Goal: Information Seeking & Learning: Learn about a topic

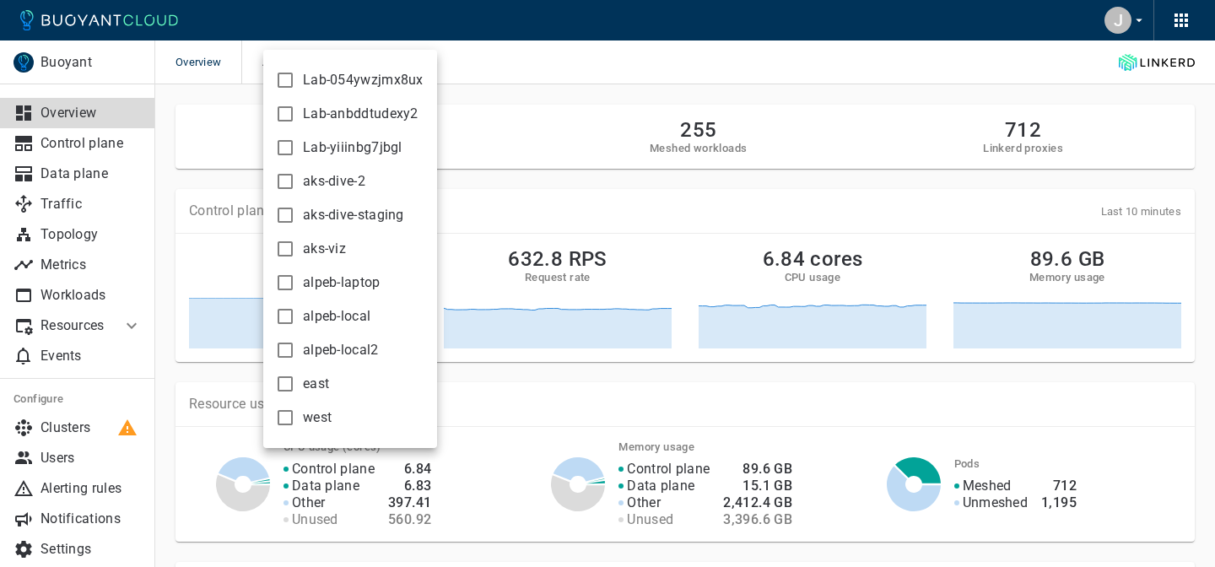
click at [530, 86] on div at bounding box center [607, 283] width 1215 height 567
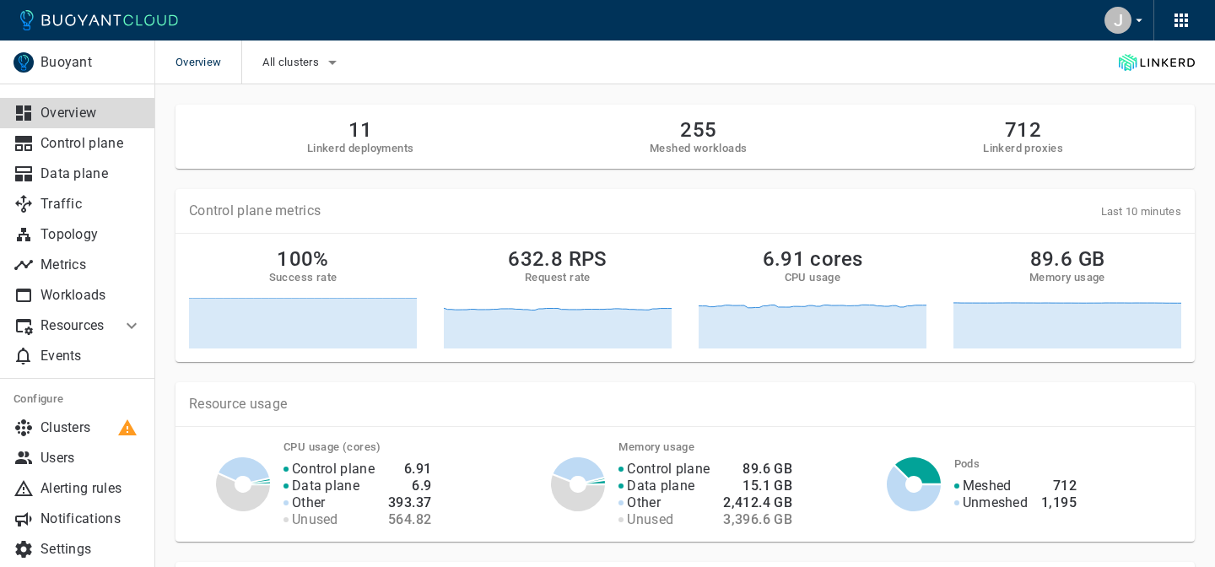
click at [1126, 16] on div "J" at bounding box center [1118, 20] width 27 height 27
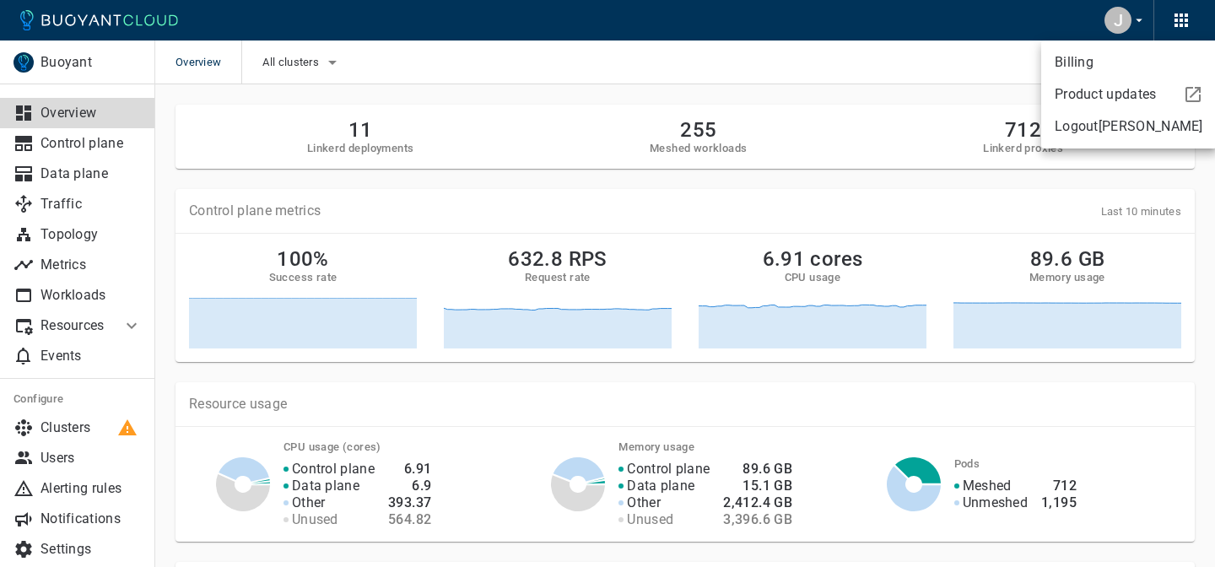
click at [57, 130] on div at bounding box center [607, 283] width 1215 height 567
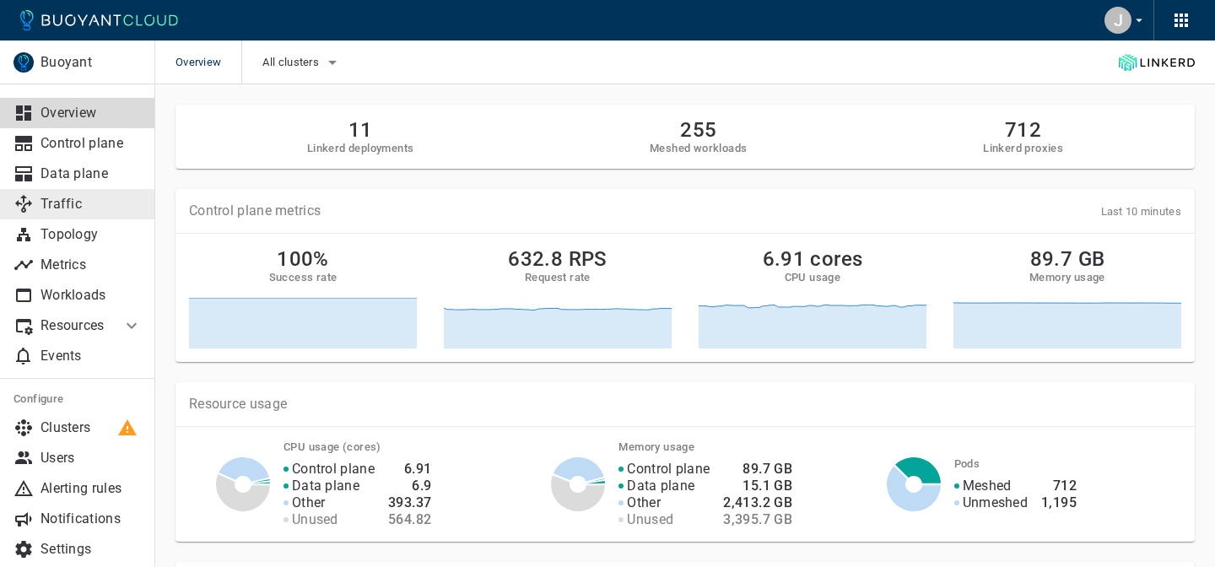
click at [63, 206] on p "Traffic" at bounding box center [91, 204] width 101 height 17
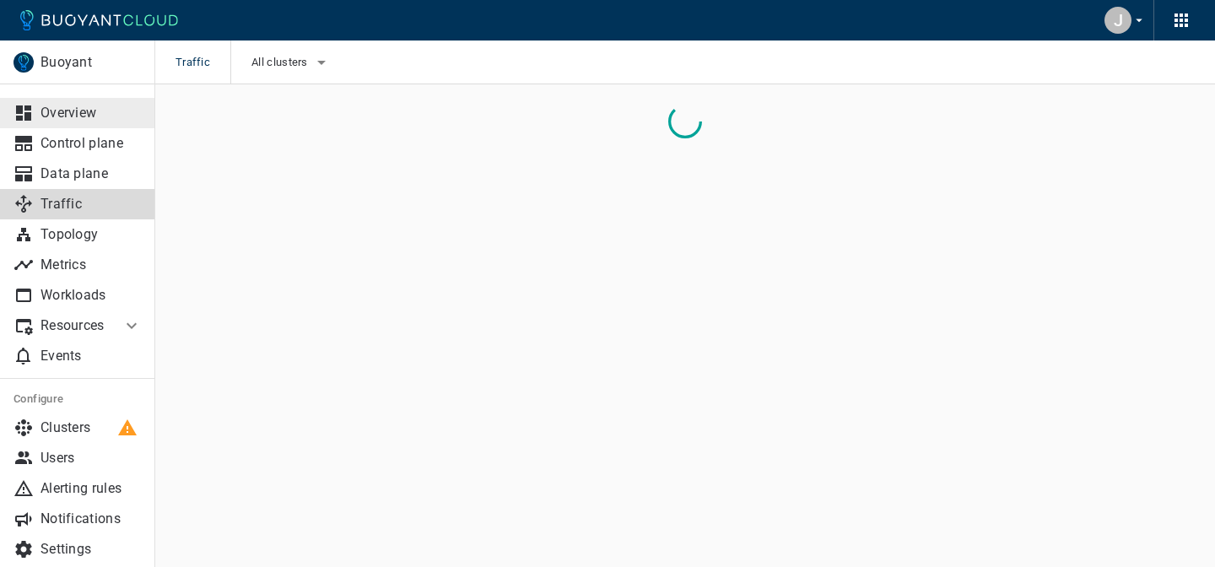
click at [82, 111] on p "Overview" at bounding box center [91, 113] width 101 height 17
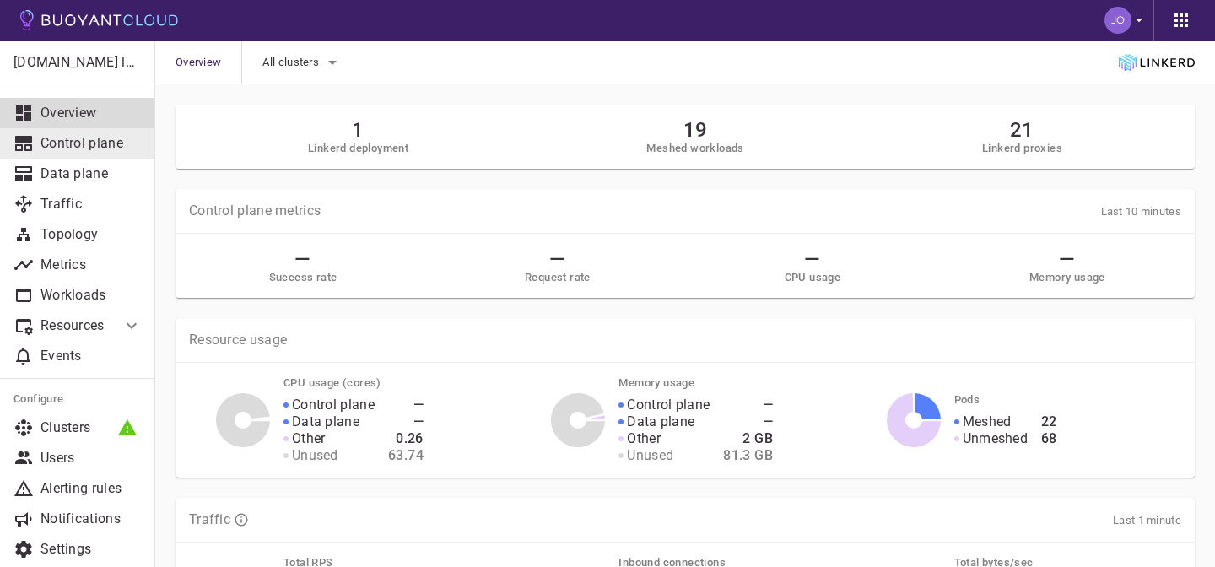
click at [78, 149] on p "Control plane" at bounding box center [91, 143] width 101 height 17
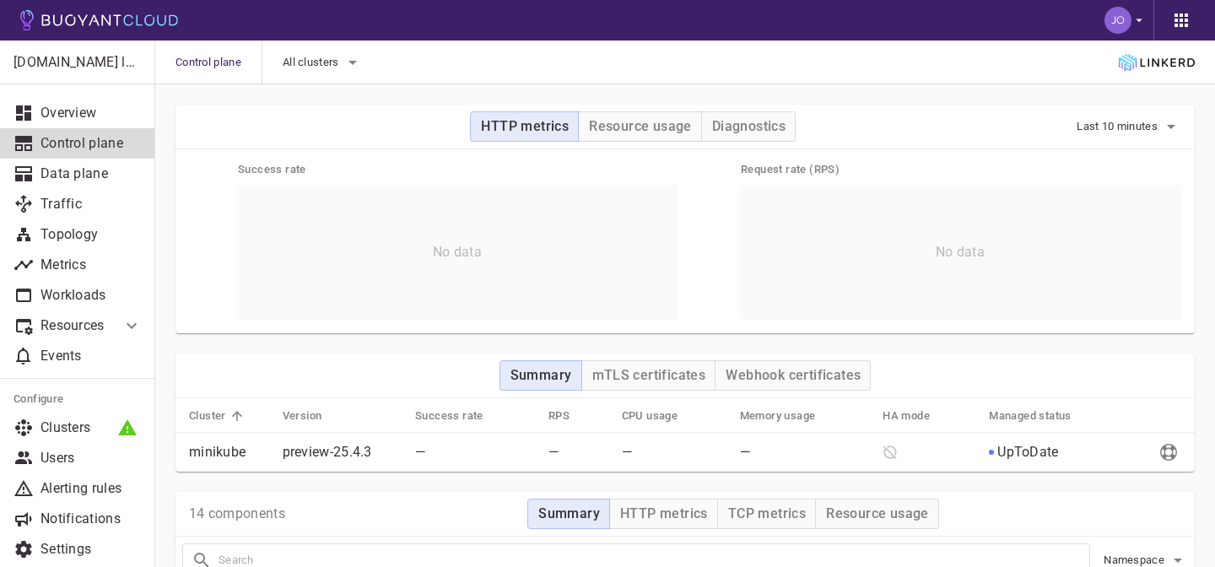
click at [1158, 58] on icon at bounding box center [1155, 62] width 7 height 8
click at [1142, 17] on icon "button" at bounding box center [1139, 20] width 15 height 15
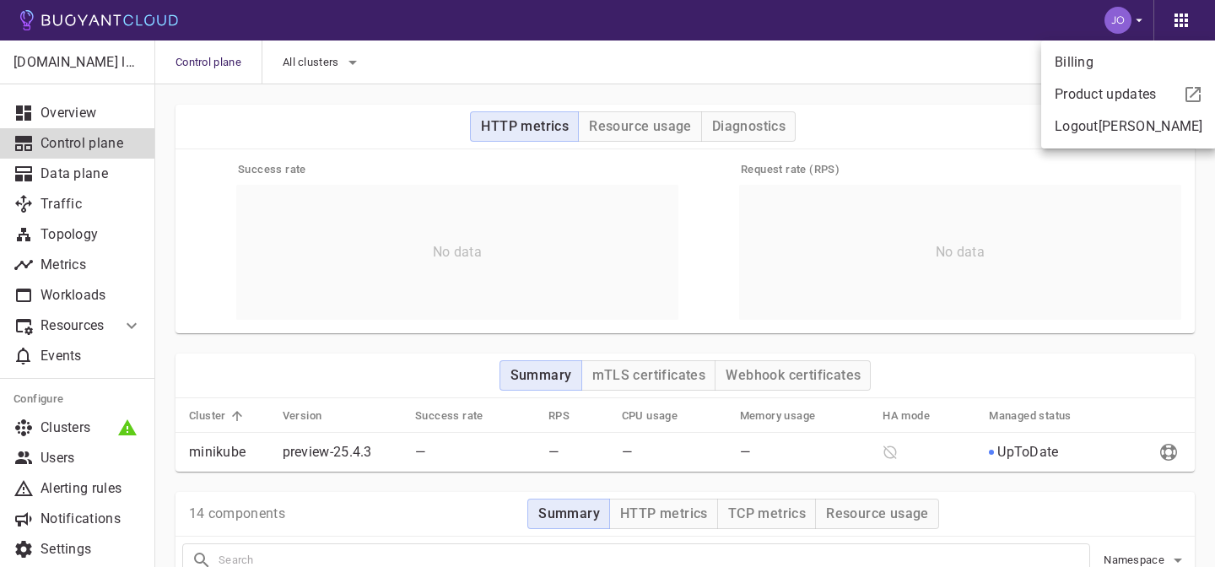
click at [76, 243] on div at bounding box center [607, 283] width 1215 height 567
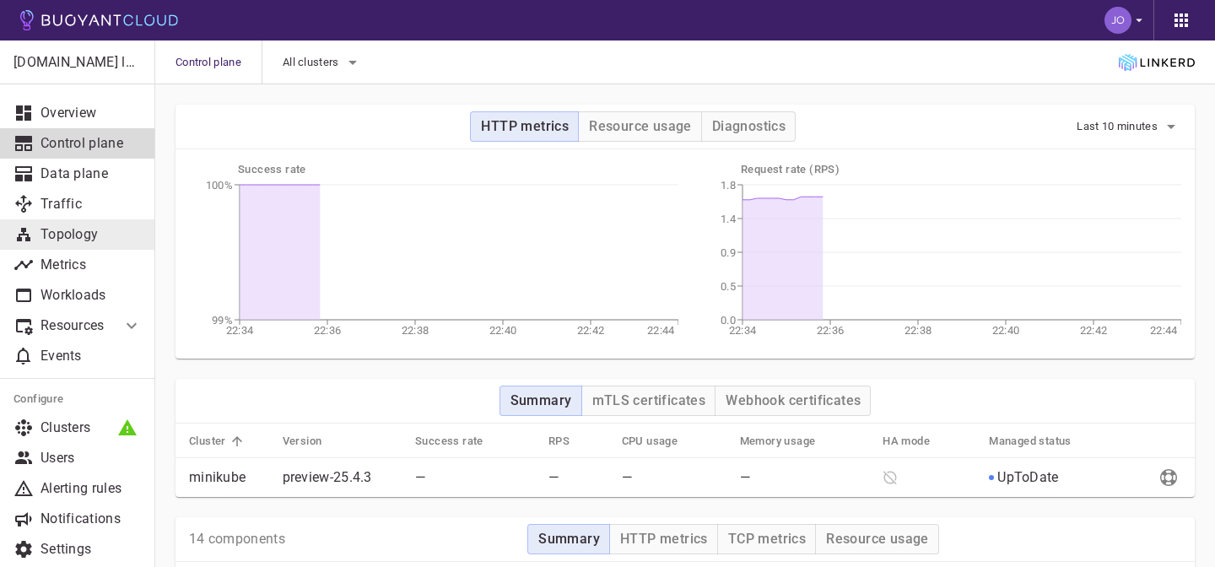
click at [73, 235] on p "Topology" at bounding box center [91, 234] width 101 height 17
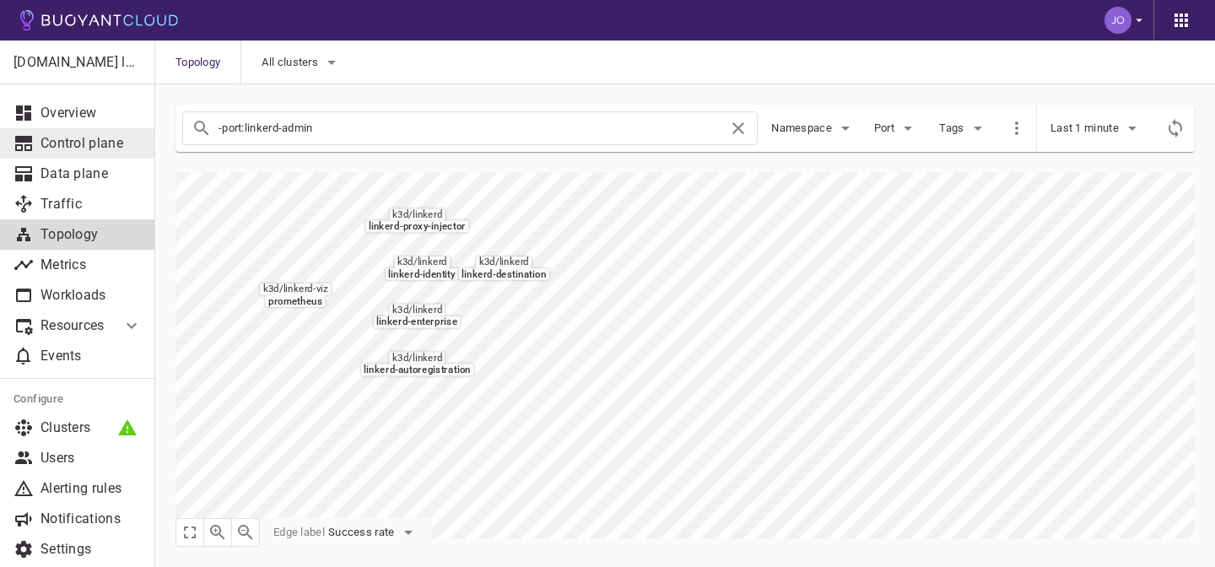
click at [78, 131] on link "Control plane" at bounding box center [77, 143] width 155 height 30
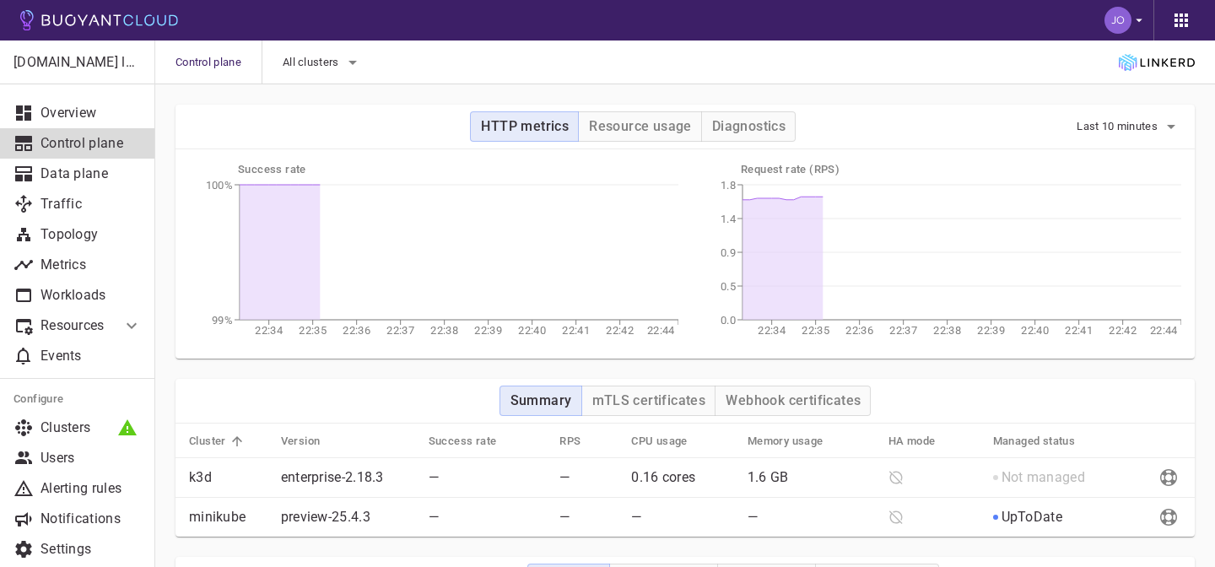
click at [208, 516] on p "minikube" at bounding box center [228, 517] width 78 height 17
drag, startPoint x: 208, startPoint y: 516, endPoint x: 882, endPoint y: 534, distance: 674.5
click at [882, 534] on tr "minikube preview-25.4.3 — — — — UpToDate" at bounding box center [685, 518] width 1019 height 40
click at [748, 478] on p "1.6 GB" at bounding box center [811, 477] width 127 height 17
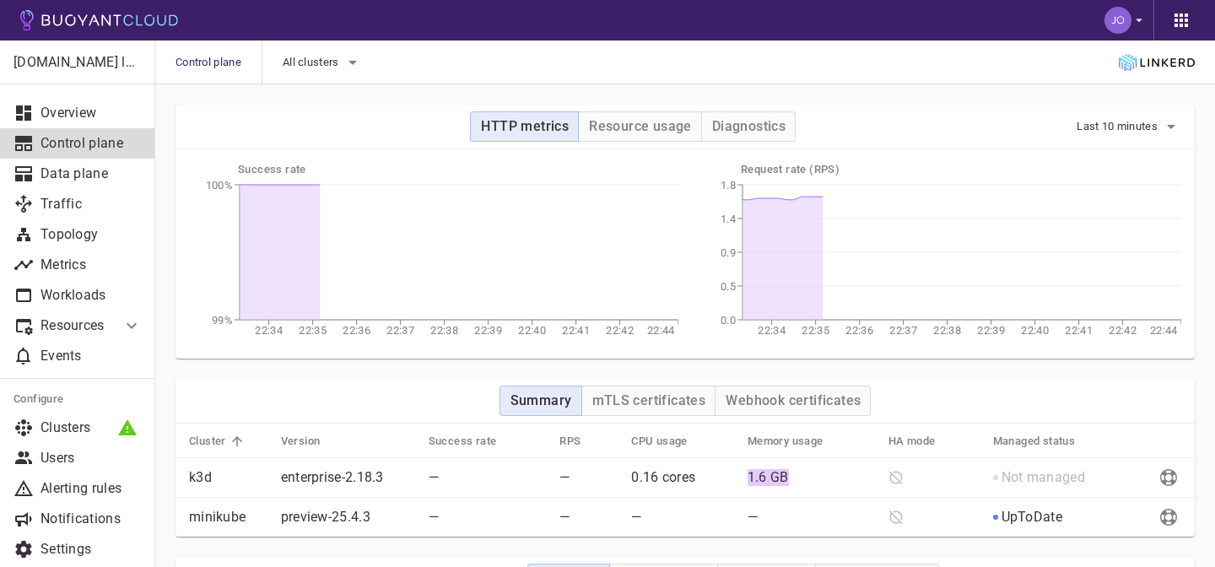
click at [748, 478] on p "1.6 GB" at bounding box center [811, 477] width 127 height 17
click at [669, 474] on p "0.16 cores" at bounding box center [682, 477] width 103 height 17
click at [660, 475] on p "0.16 cores" at bounding box center [682, 477] width 103 height 17
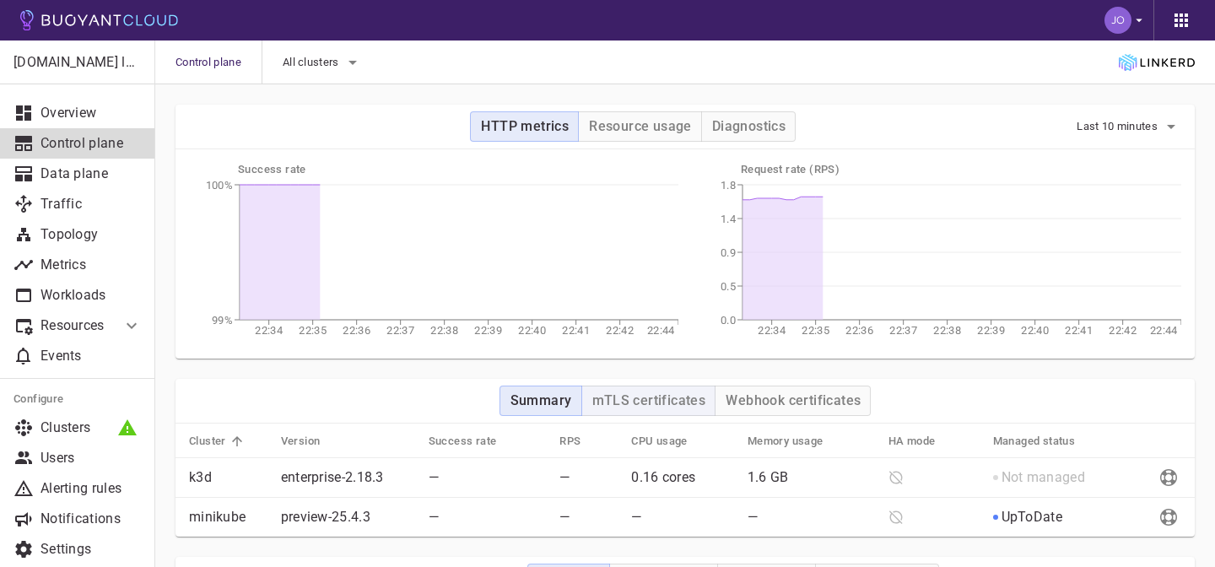
click at [659, 411] on button "mTLS certificates" at bounding box center [648, 401] width 135 height 30
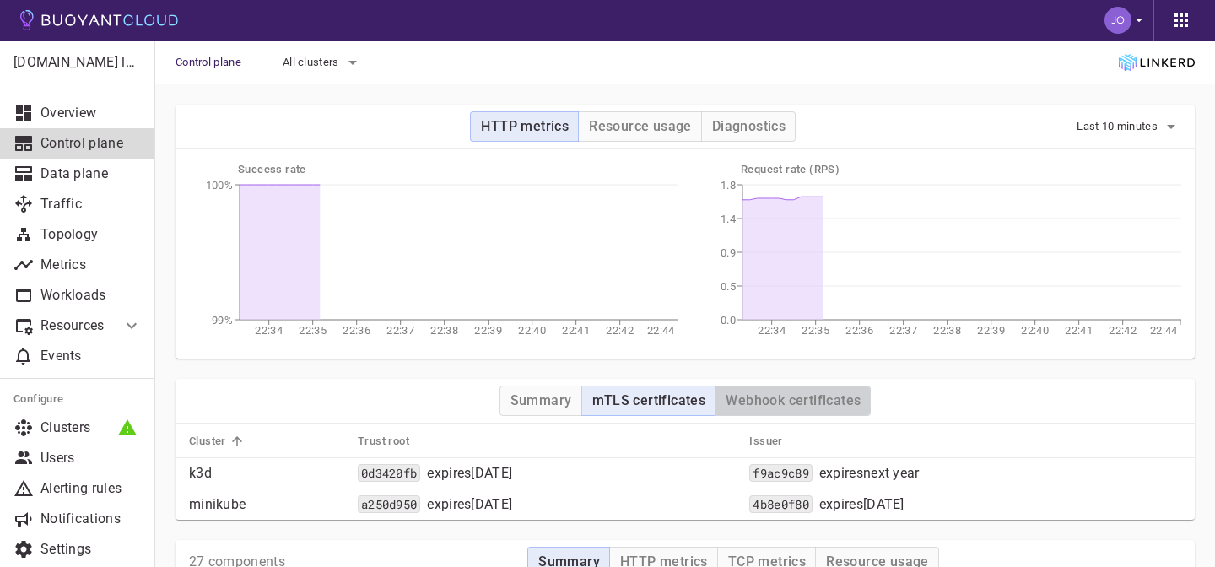
click at [800, 405] on h4 "Webhook certificates" at bounding box center [793, 400] width 135 height 17
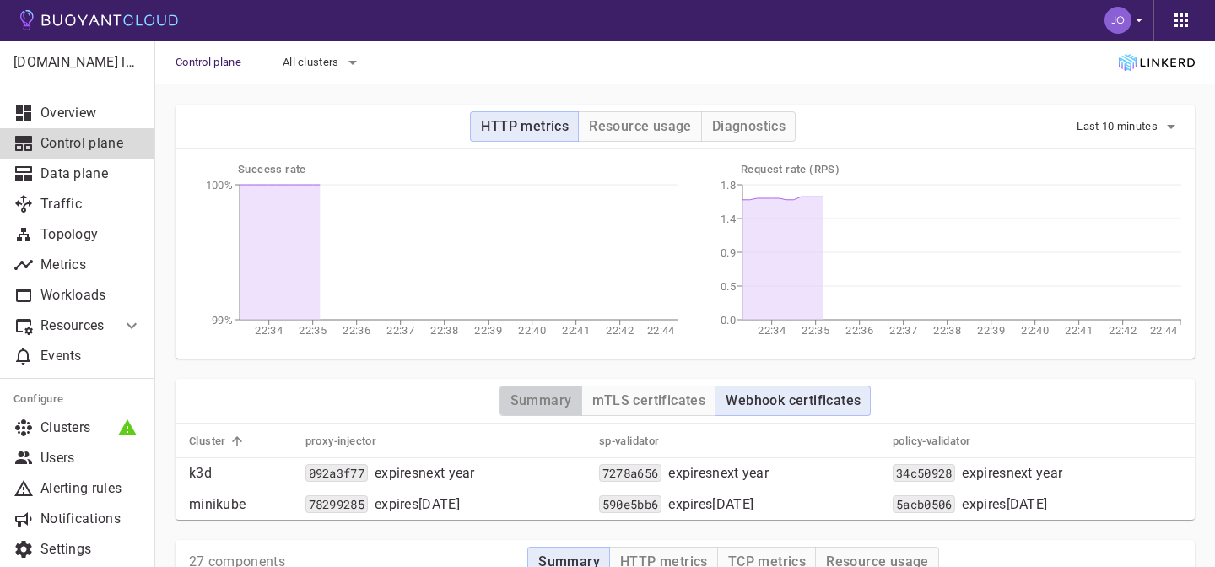
click at [538, 408] on h4 "Summary" at bounding box center [542, 400] width 62 height 17
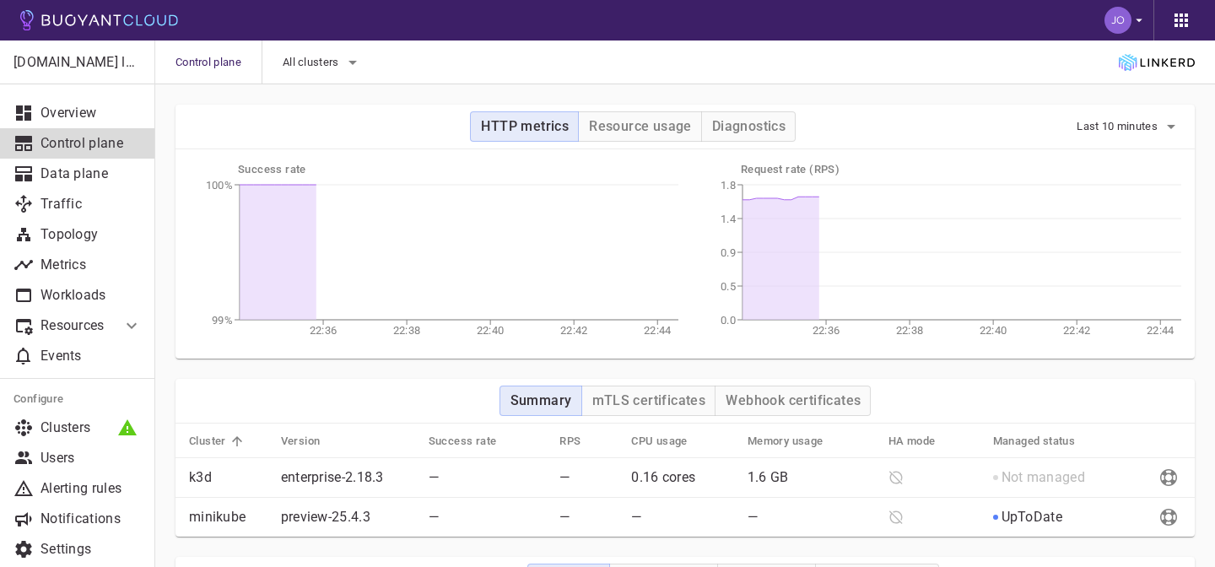
click at [358, 484] on p "enterprise-2.18.3" at bounding box center [332, 477] width 103 height 17
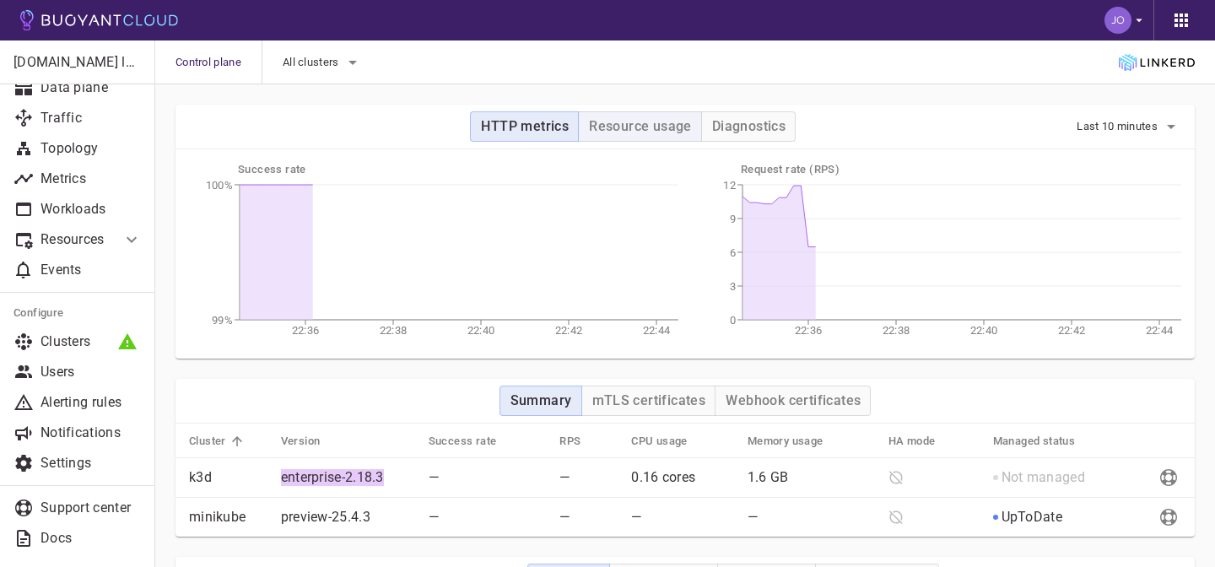
click at [655, 133] on h4 "Resource usage" at bounding box center [640, 126] width 103 height 17
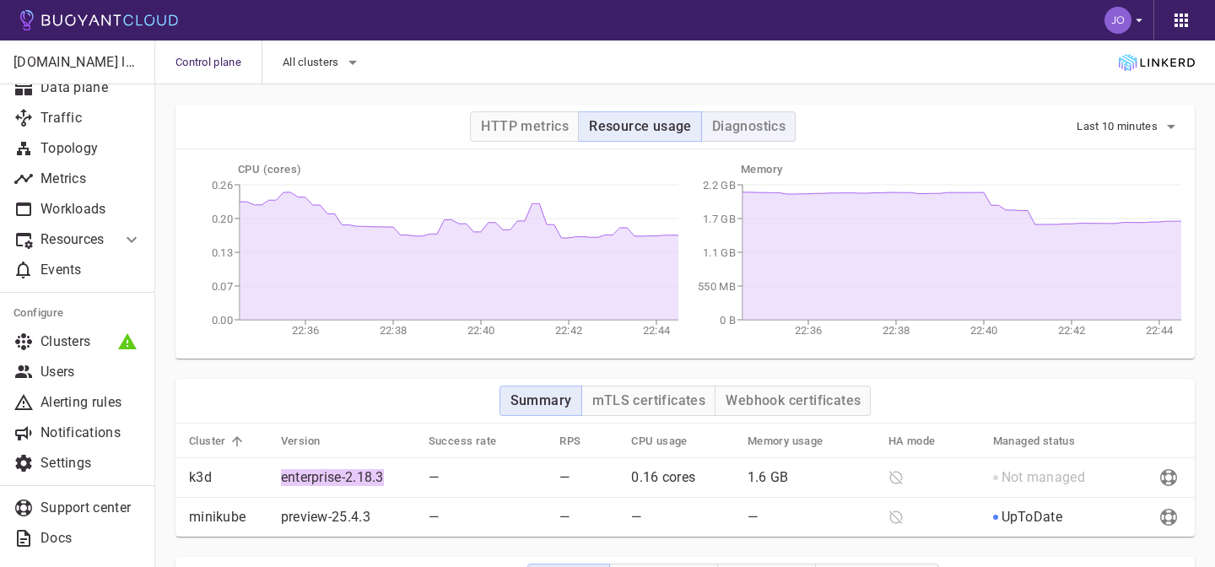
click at [746, 122] on h4 "Diagnostics" at bounding box center [748, 126] width 73 height 17
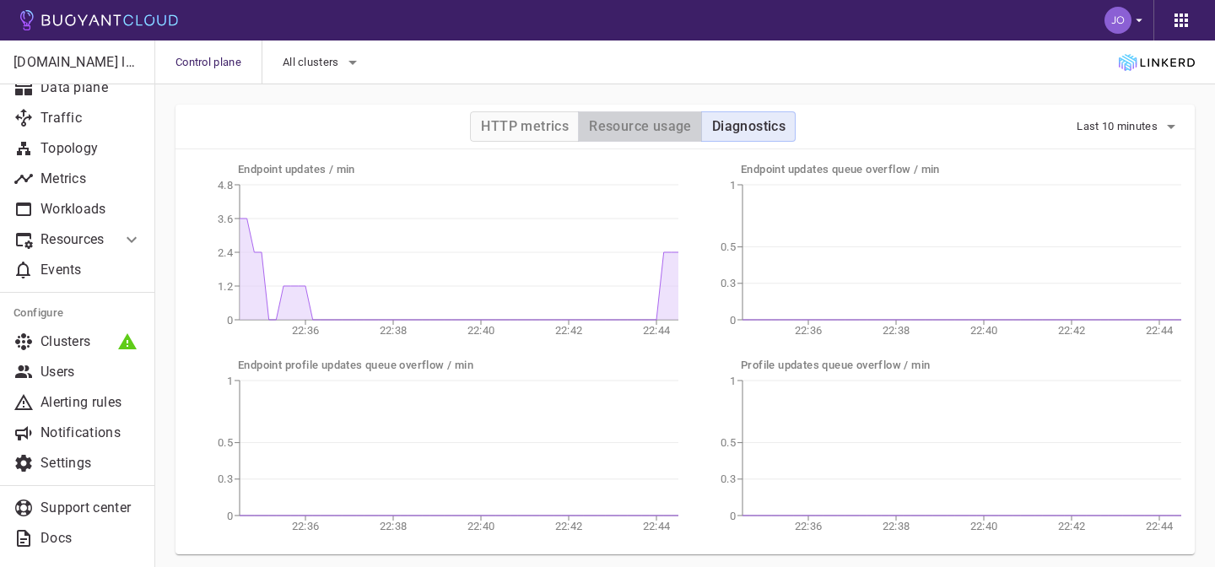
click at [640, 125] on h4 "Resource usage" at bounding box center [640, 126] width 103 height 17
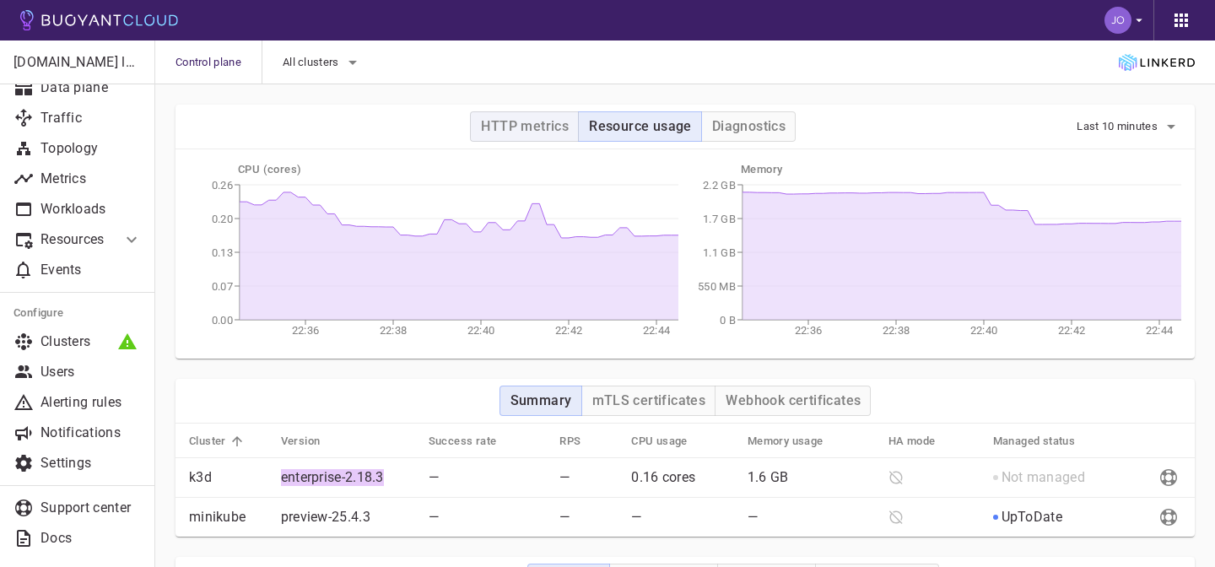
click at [534, 122] on h4 "HTTP metrics" at bounding box center [525, 126] width 88 height 17
